Goal: Information Seeking & Learning: Learn about a topic

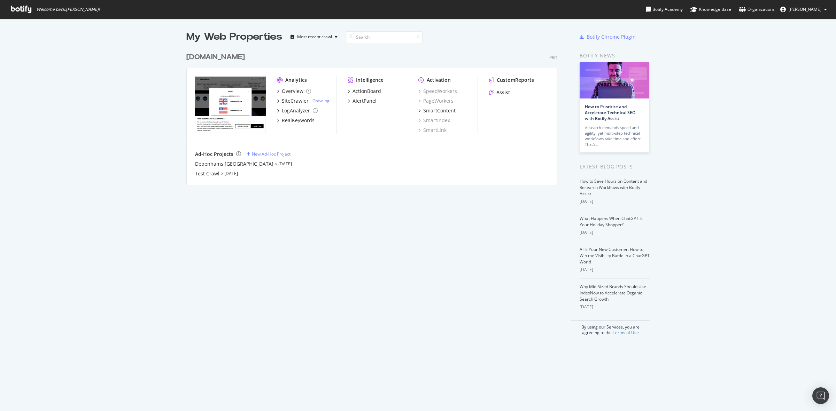
scroll to position [135, 370]
click at [238, 56] on div "[DOMAIN_NAME]" at bounding box center [215, 57] width 59 height 10
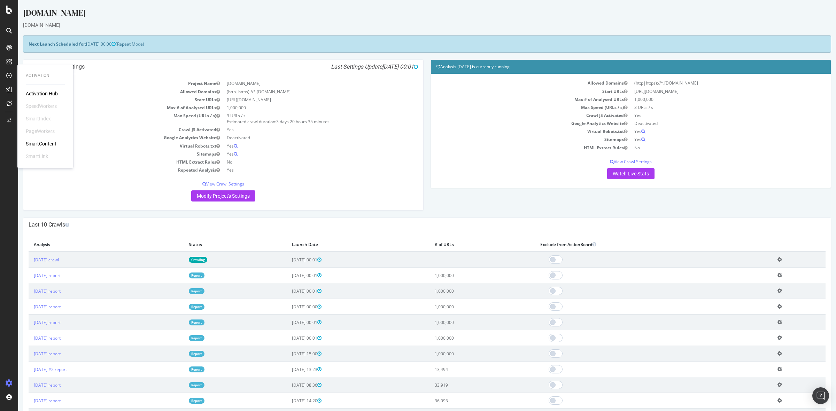
click at [44, 143] on div "SmartContent" at bounding box center [41, 143] width 31 height 7
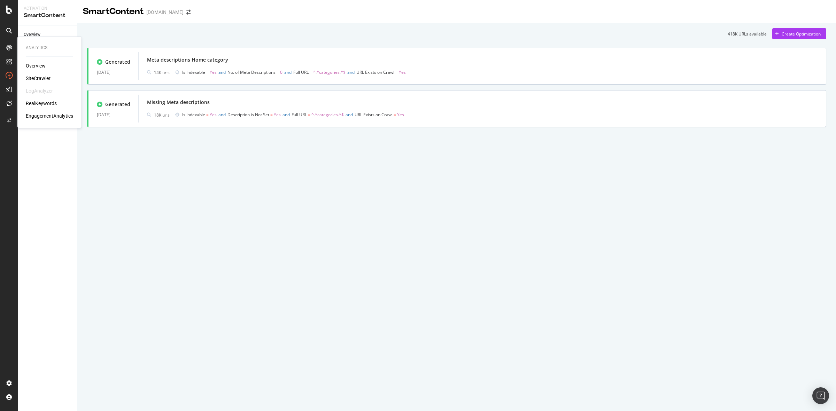
click at [42, 102] on div "RealKeywords" at bounding box center [41, 103] width 31 height 7
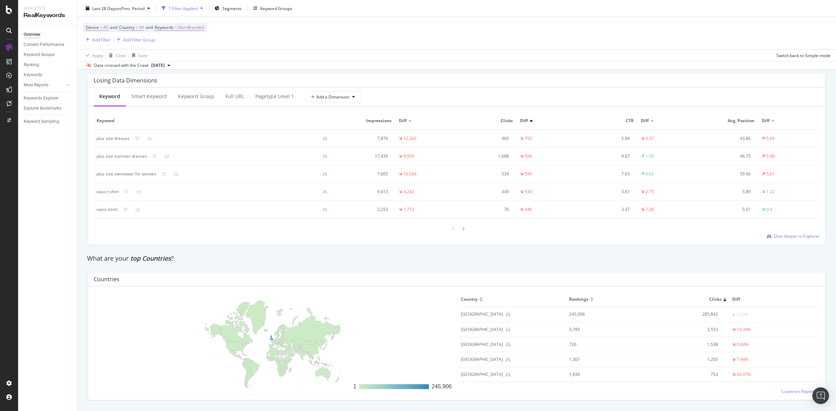
scroll to position [741, 0]
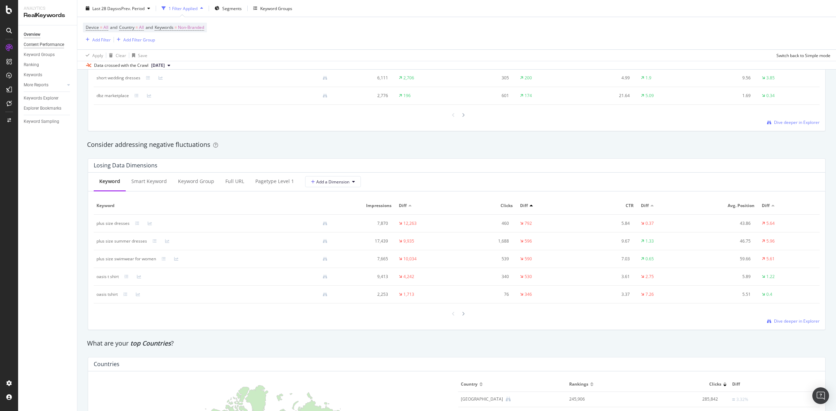
click at [33, 43] on div "Content Performance" at bounding box center [44, 44] width 40 height 7
